Goal: Find specific page/section: Find specific page/section

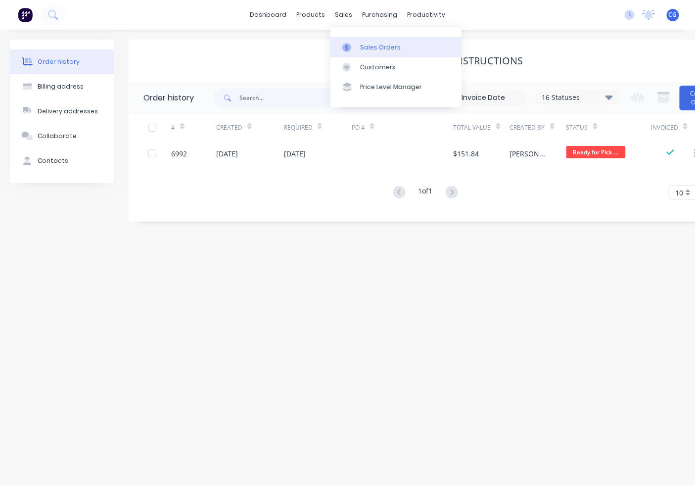
click at [366, 45] on div "Sales Orders" at bounding box center [380, 47] width 41 height 9
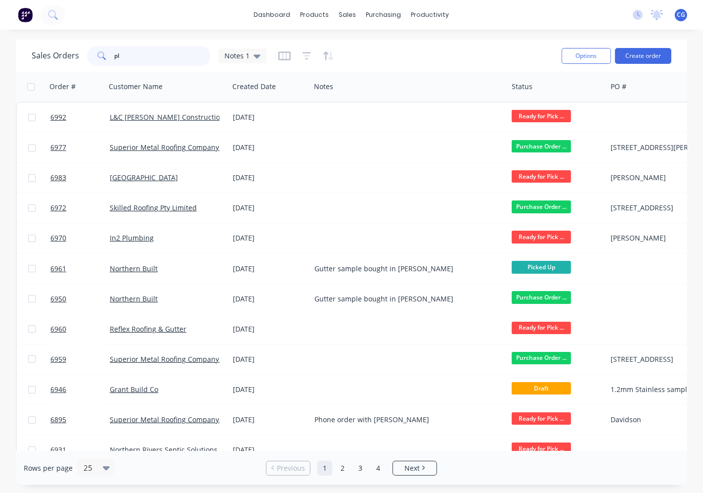
drag, startPoint x: 151, startPoint y: 57, endPoint x: 103, endPoint y: 58, distance: 48.5
click at [103, 58] on div "pl" at bounding box center [149, 56] width 124 height 20
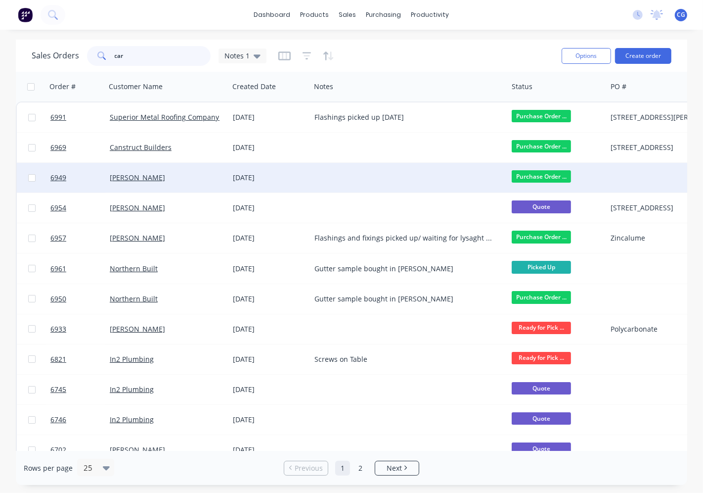
type input "car"
click at [208, 177] on div "[PERSON_NAME]" at bounding box center [165, 178] width 110 height 10
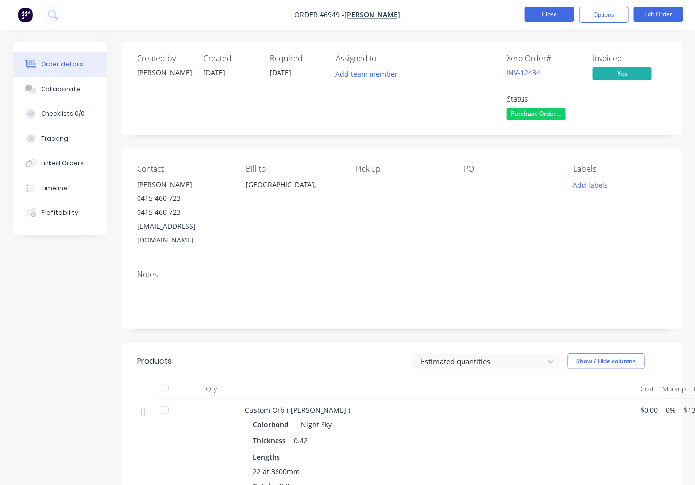
click at [551, 13] on button "Close" at bounding box center [549, 14] width 49 height 15
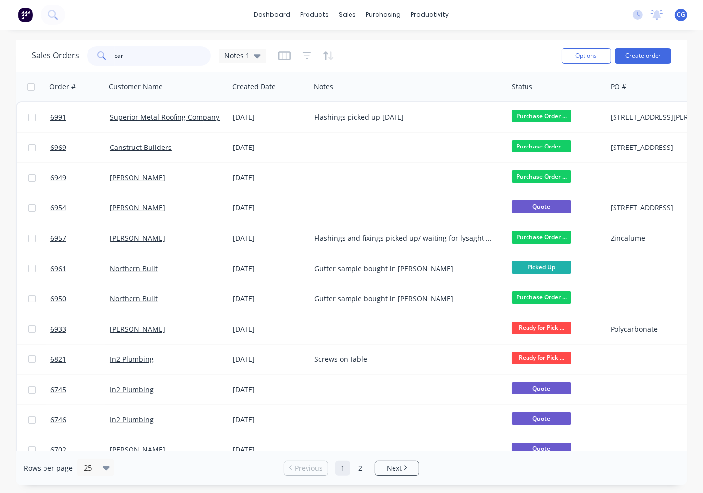
drag, startPoint x: 161, startPoint y: 56, endPoint x: 56, endPoint y: 58, distance: 104.9
click at [56, 58] on div "Sales Orders car Notes 1" at bounding box center [149, 56] width 235 height 20
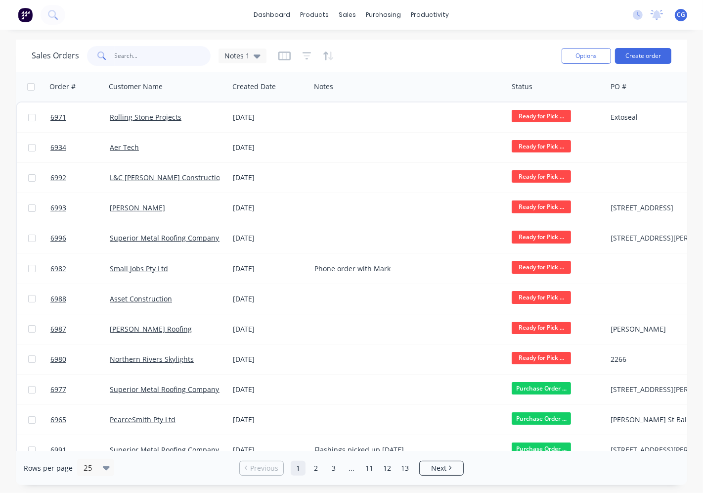
click at [139, 56] on input "text" at bounding box center [163, 56] width 96 height 20
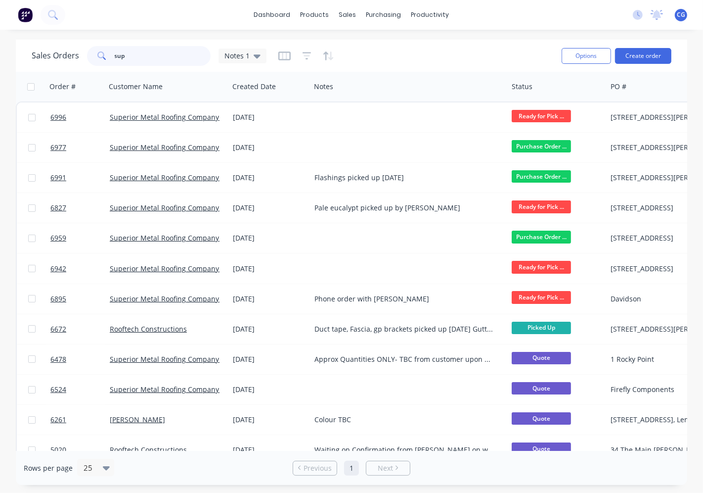
type input "sup"
